Goal: Contribute content

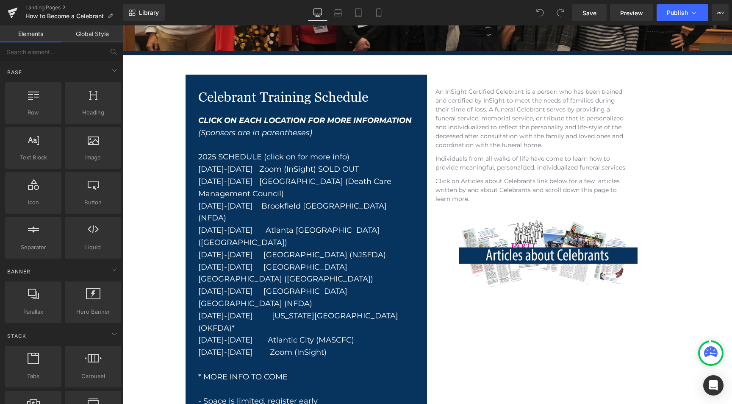
scroll to position [181, 0]
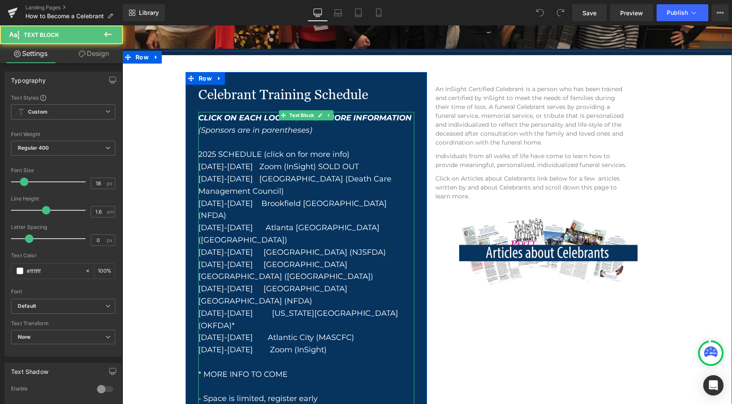
click at [342, 307] on div "[DATE]-[DATE] [US_STATE][GEOGRAPHIC_DATA] (OKFDA)*" at bounding box center [306, 319] width 216 height 25
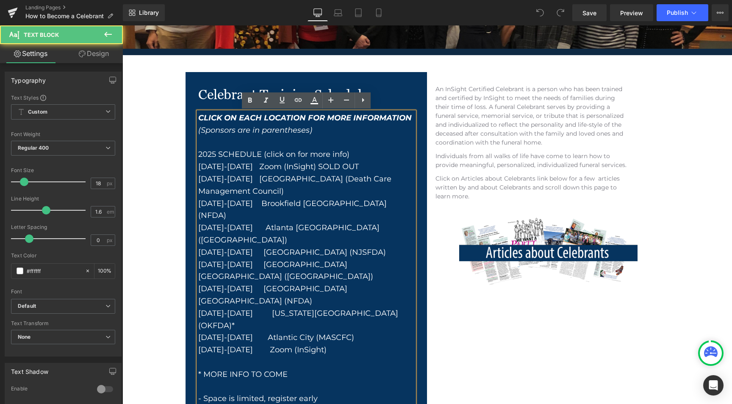
click at [342, 307] on div "[DATE]-[DATE] [US_STATE][GEOGRAPHIC_DATA] (OKFDA)*" at bounding box center [306, 319] width 216 height 25
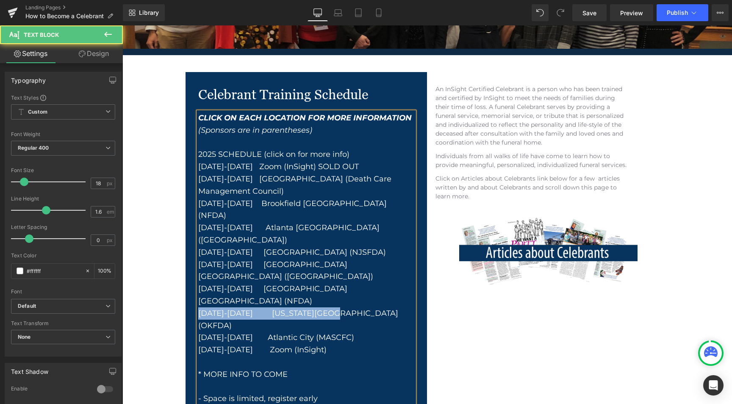
click at [200, 307] on div "[DATE]-[DATE] [US_STATE][GEOGRAPHIC_DATA] (OKFDA)" at bounding box center [306, 319] width 216 height 25
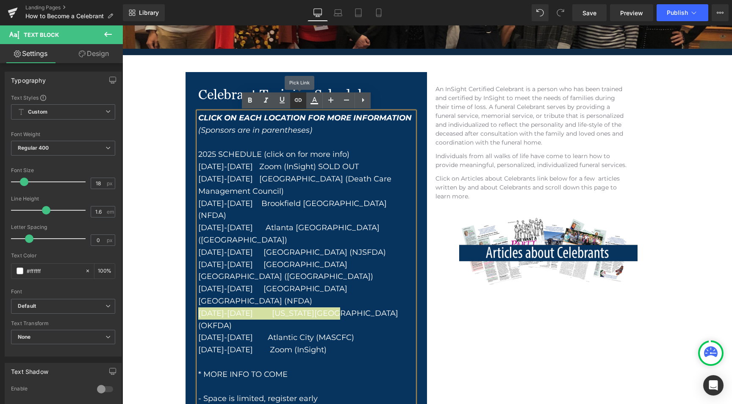
click at [299, 100] on icon at bounding box center [298, 100] width 10 height 10
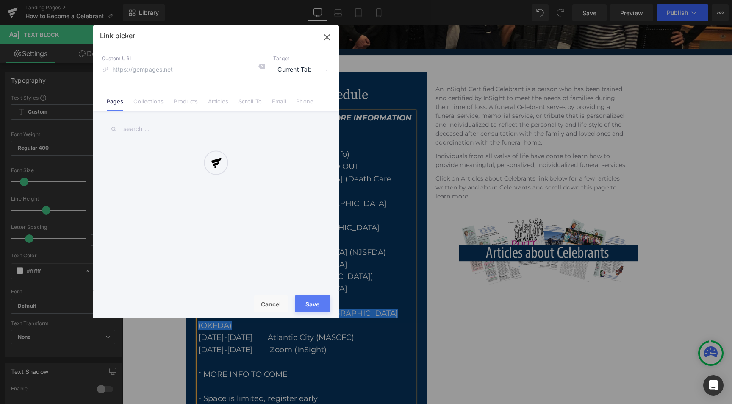
click at [386, 0] on div "Text Color Highlight Color #333333 Edit or remove link: Edit - Unlink - Cancel …" at bounding box center [366, 0] width 732 height 0
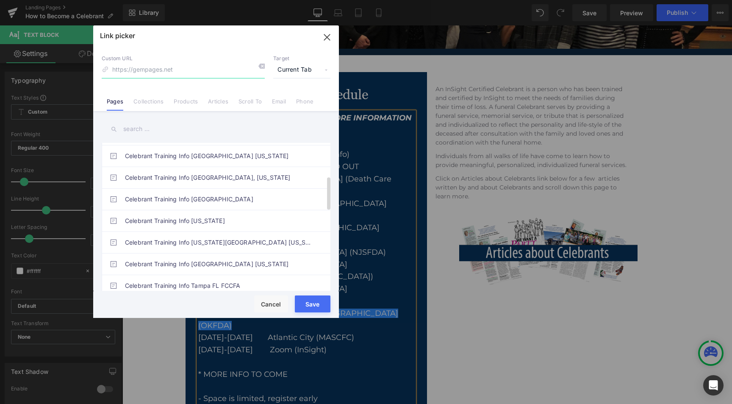
scroll to position [177, 0]
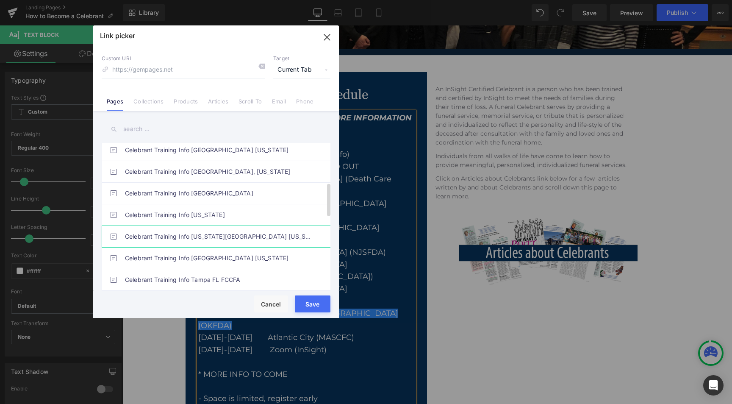
click at [252, 237] on link "Celebrant Training Info [US_STATE][GEOGRAPHIC_DATA] [US_STATE]" at bounding box center [218, 236] width 186 height 21
type input "/pages/celebrant-training-info-[US_STATE]-city-[US_STATE]"
click at [311, 303] on button "Save" at bounding box center [313, 303] width 36 height 17
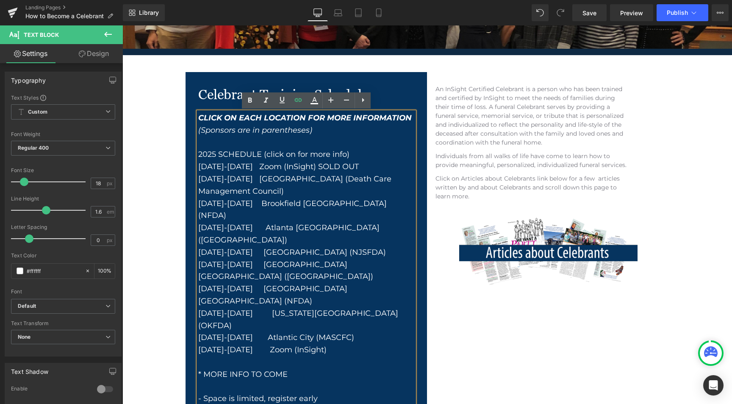
click at [390, 259] on div "[DATE]-[DATE] [GEOGRAPHIC_DATA] [GEOGRAPHIC_DATA] ([GEOGRAPHIC_DATA])" at bounding box center [306, 271] width 216 height 25
click at [682, 11] on span "Publish" at bounding box center [677, 12] width 21 height 7
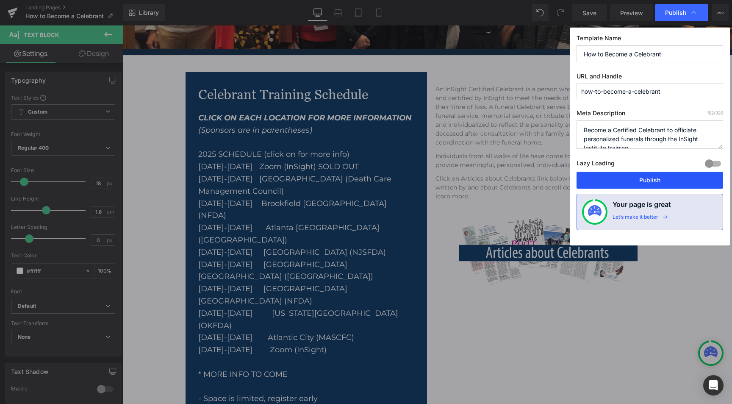
click at [657, 182] on button "Publish" at bounding box center [650, 180] width 147 height 17
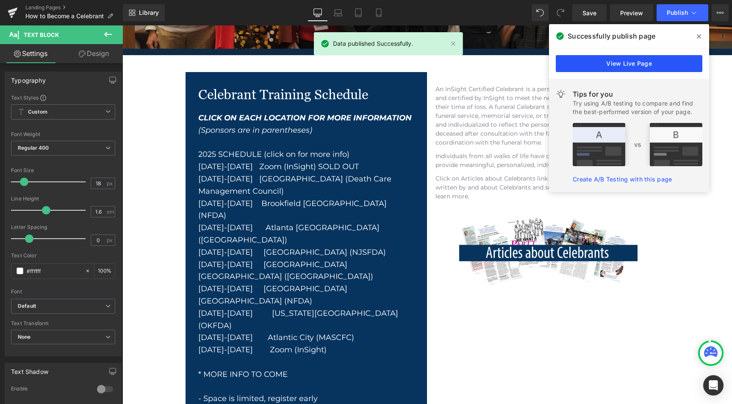
click at [642, 62] on link "View Live Page" at bounding box center [629, 63] width 147 height 17
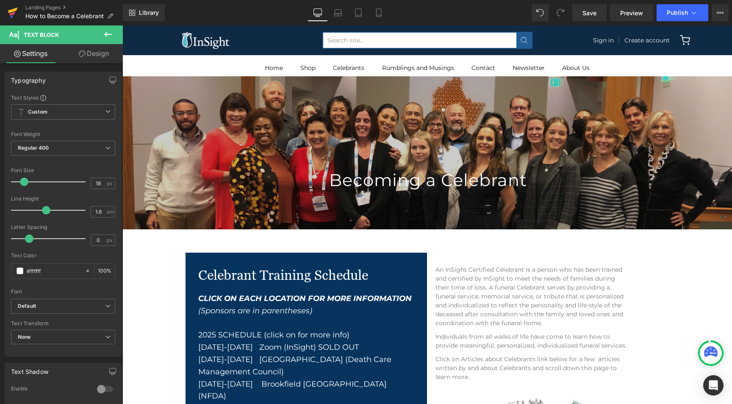
click at [14, 13] on icon at bounding box center [12, 14] width 6 height 4
